Goal: Information Seeking & Learning: Learn about a topic

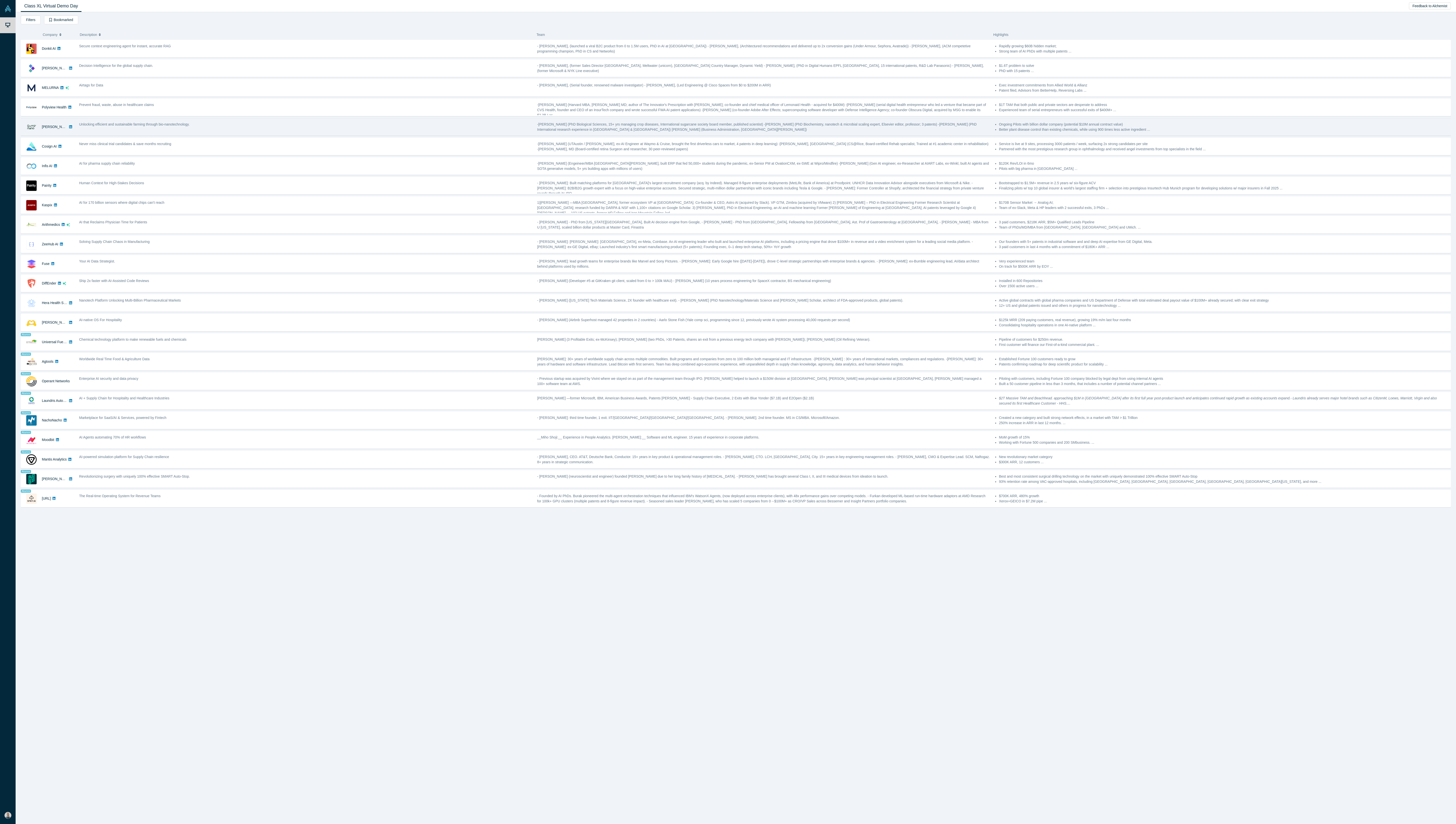
click at [364, 206] on div "Donkit AI Secure context engineering agent for instant, accurate RAG - Mikhail …" at bounding box center [736, 430] width 1430 height 779
